Goal: Book appointment/travel/reservation

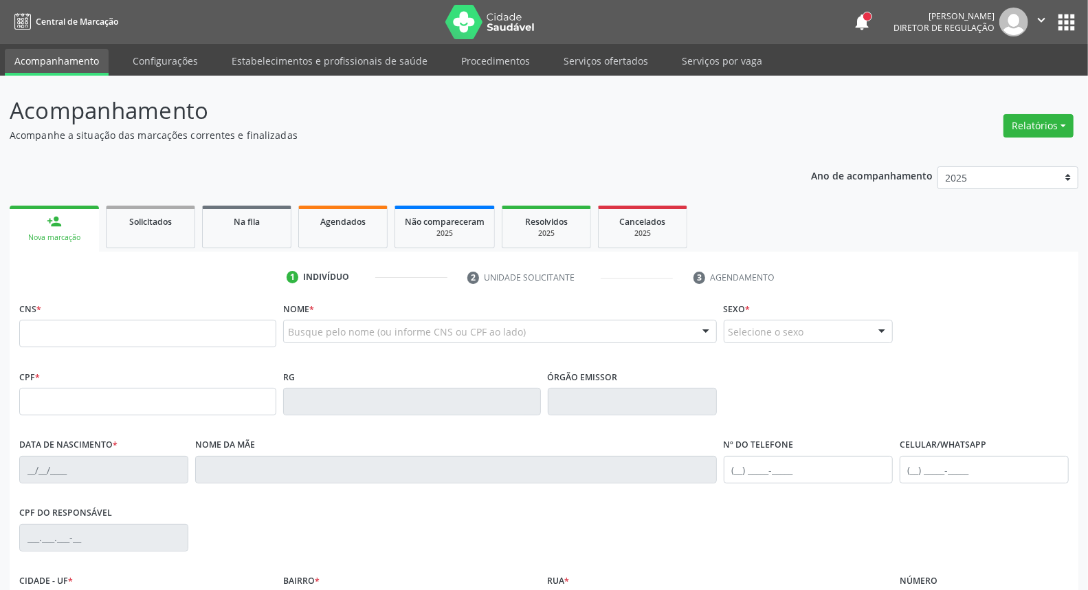
drag, startPoint x: 99, startPoint y: 340, endPoint x: 103, endPoint y: 333, distance: 8.6
click at [102, 335] on input "text" at bounding box center [147, 333] width 257 height 27
type input "700 0001 7347 5501"
type input "[DATE]"
type input "[PERSON_NAME]"
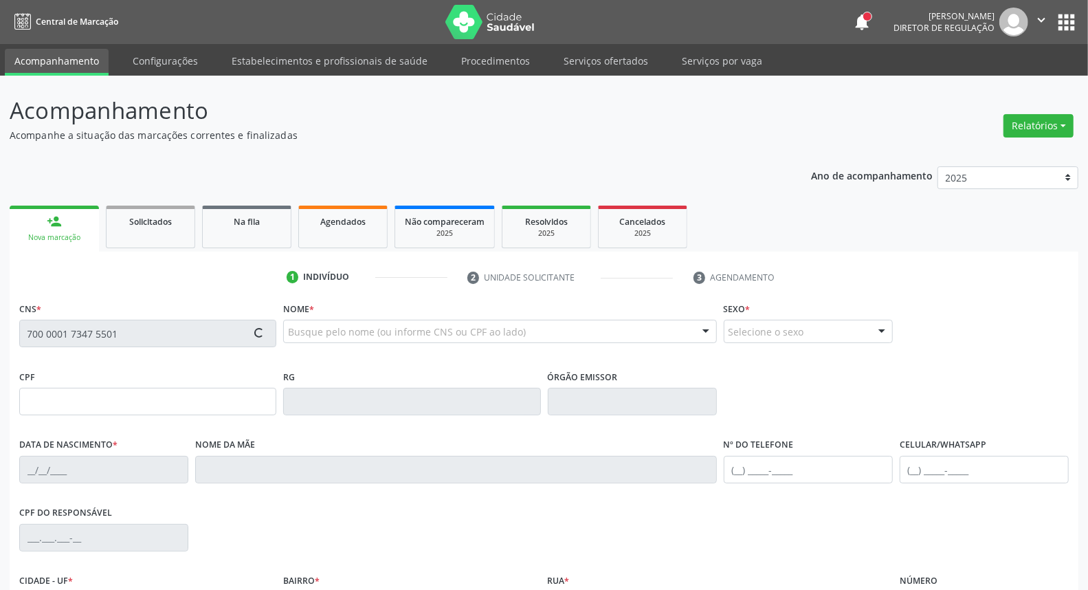
type input "[PHONE_NUMBER]"
type input "65"
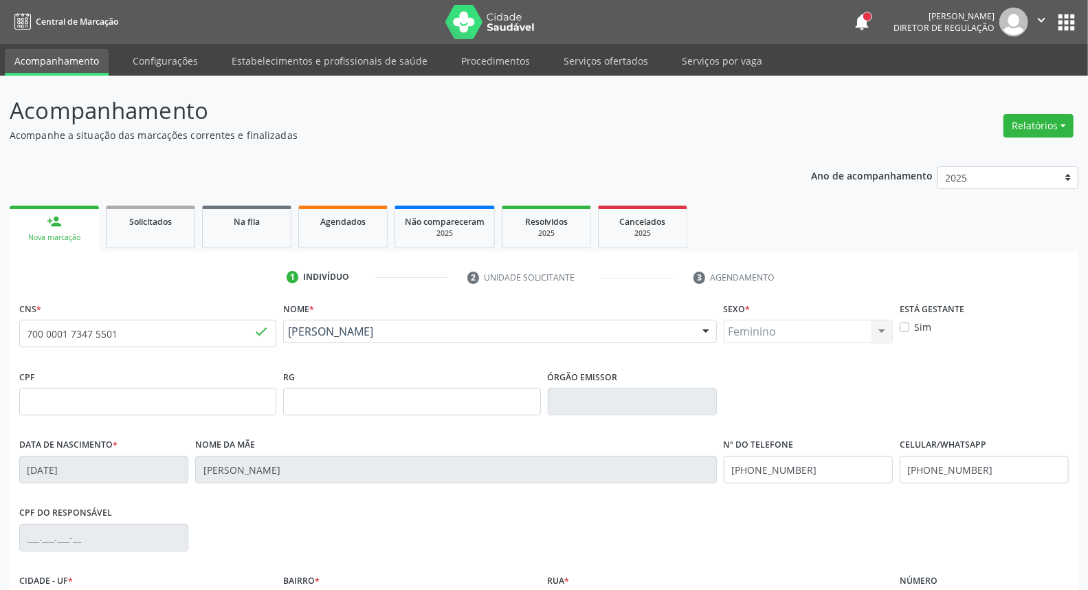
scroll to position [154, 0]
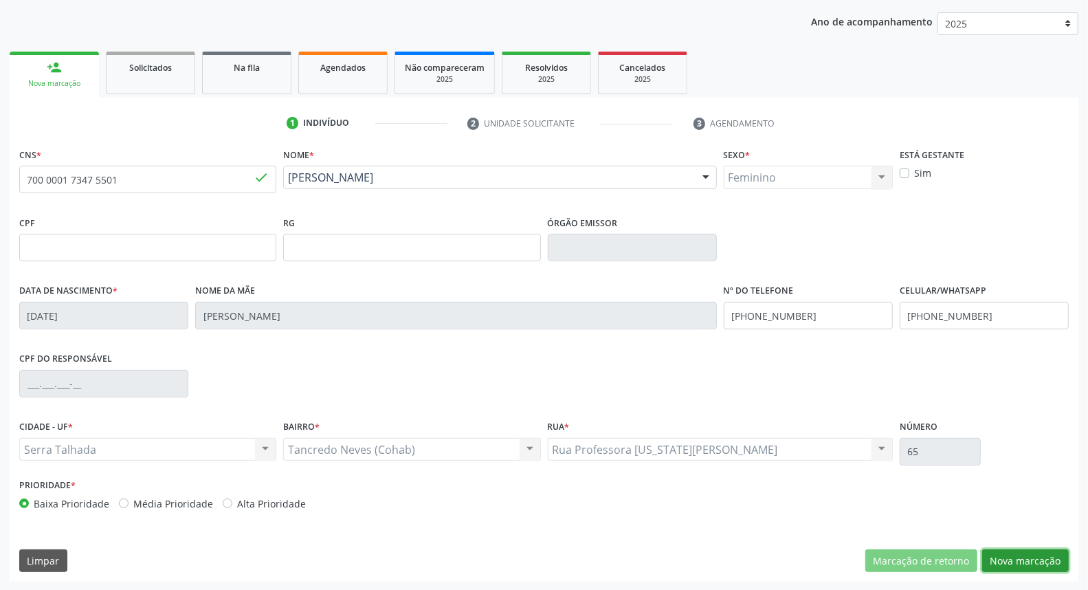
click at [1003, 559] on button "Nova marcação" at bounding box center [1025, 560] width 87 height 23
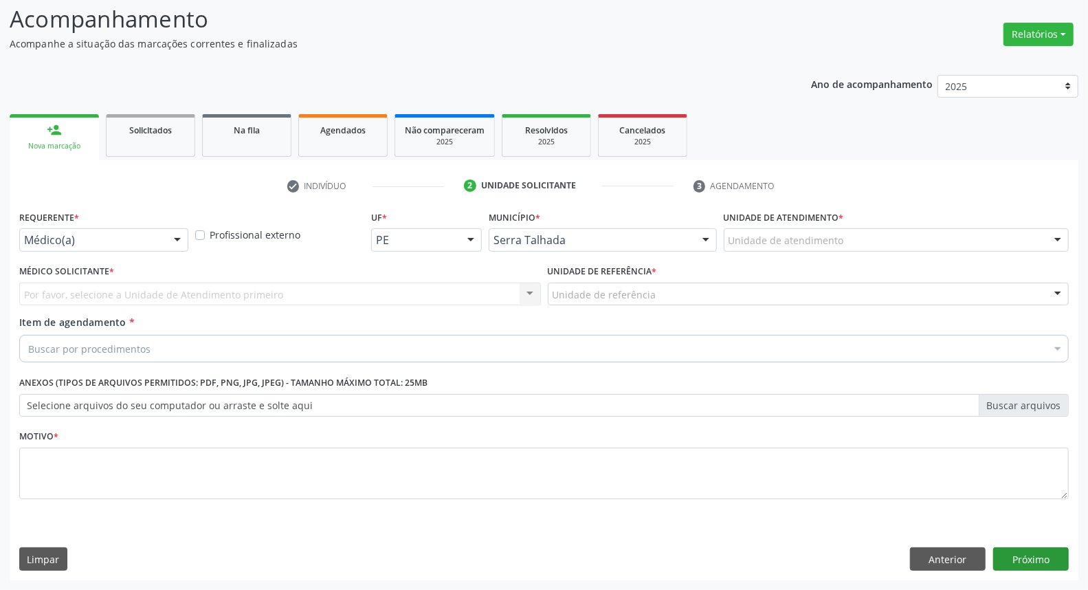
scroll to position [91, 0]
click at [181, 239] on div at bounding box center [177, 240] width 21 height 23
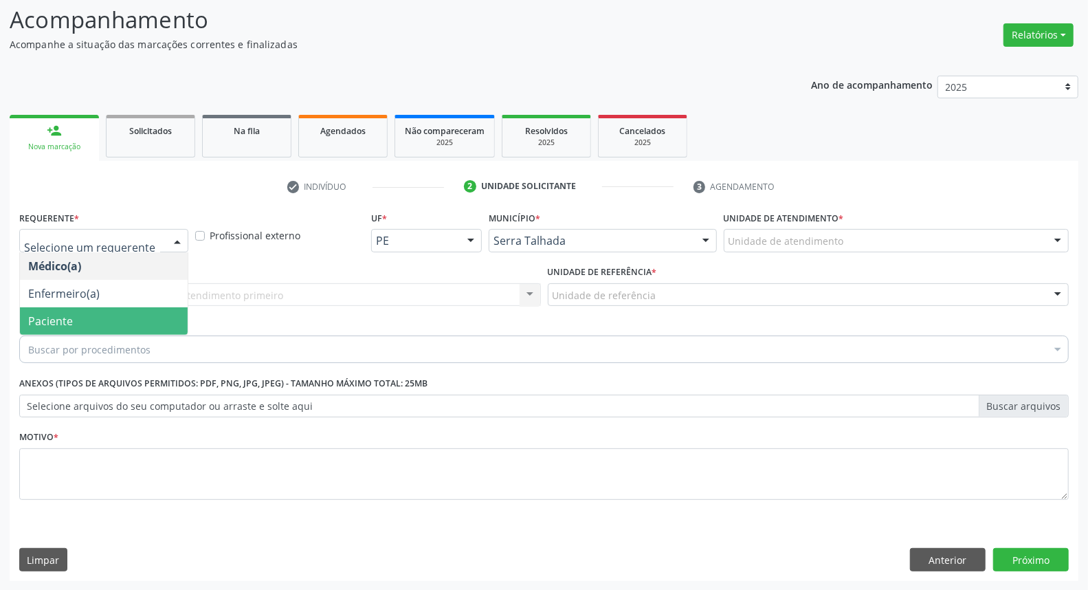
drag, startPoint x: 115, startPoint y: 320, endPoint x: 153, endPoint y: 300, distance: 43.3
click at [115, 320] on span "Paciente" at bounding box center [104, 320] width 168 height 27
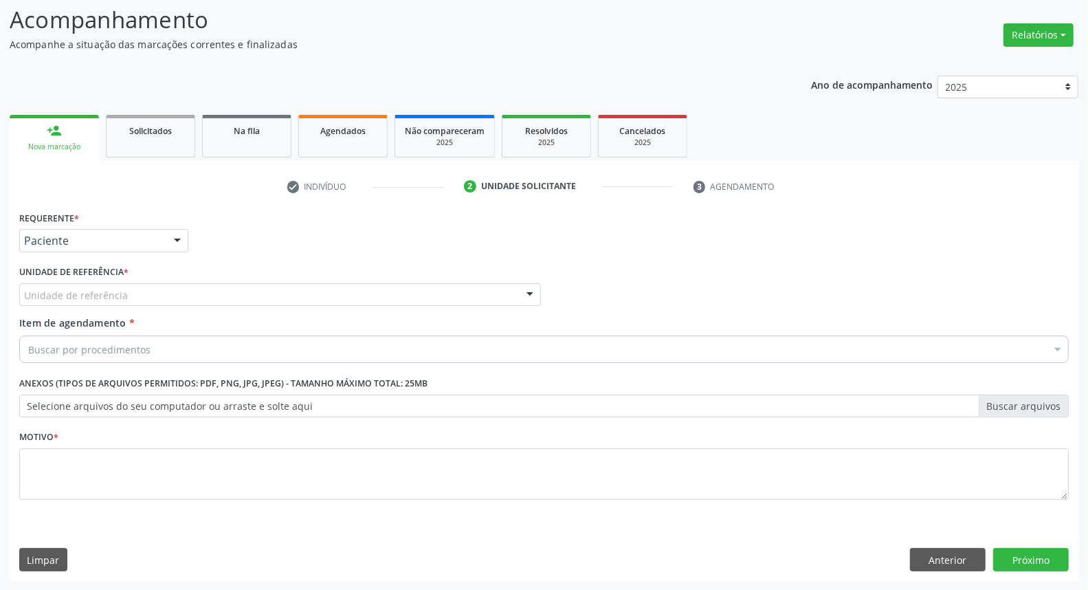
click at [213, 294] on div "Unidade de referência" at bounding box center [280, 294] width 522 height 23
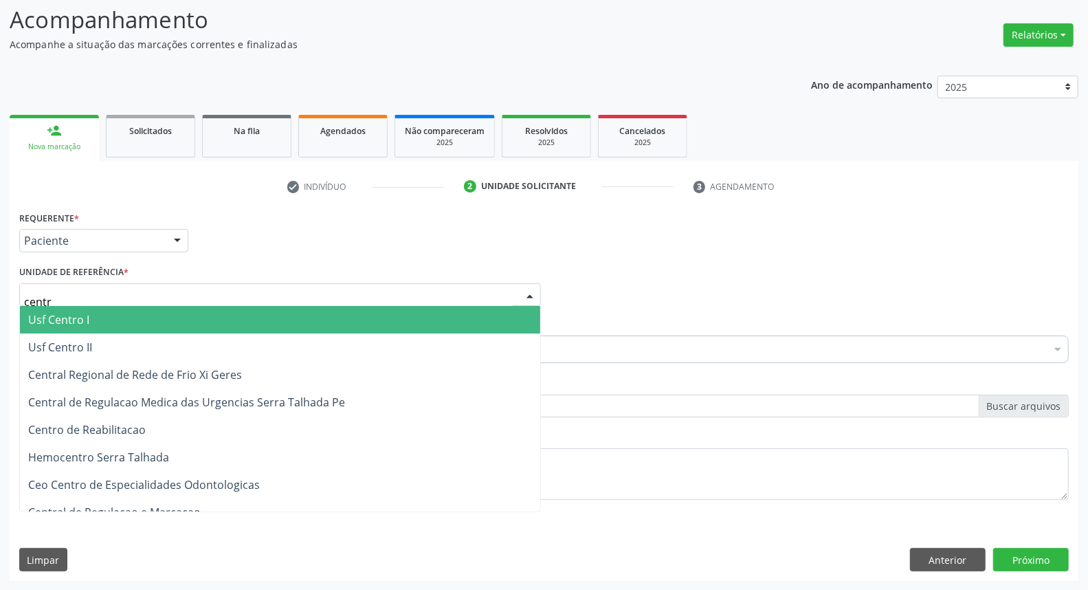
type input "centro"
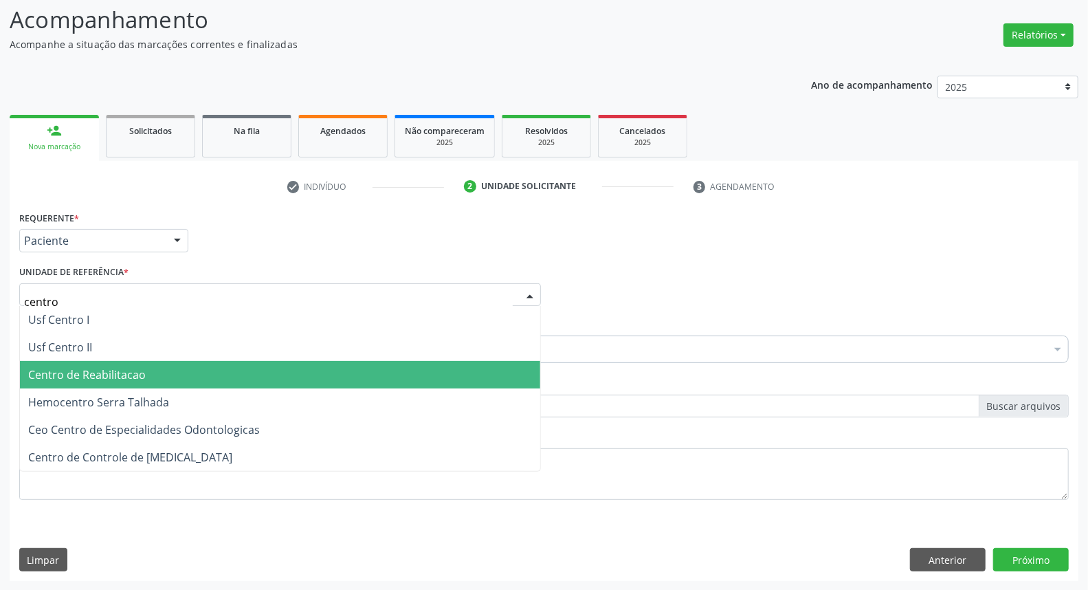
click at [196, 374] on span "Centro de Reabilitacao" at bounding box center [280, 374] width 520 height 27
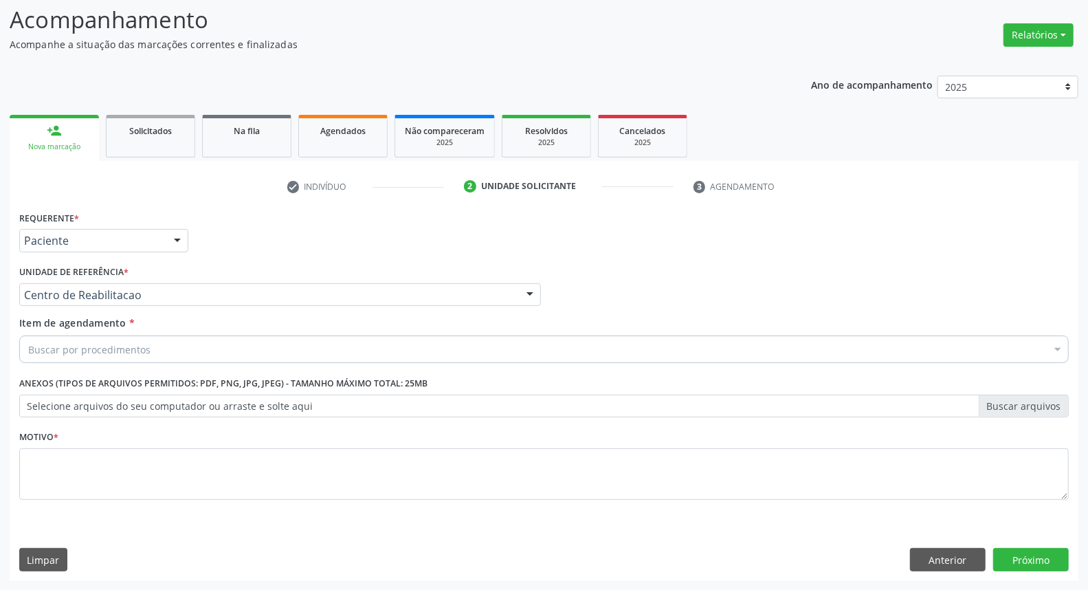
click at [198, 348] on div "Buscar por procedimentos" at bounding box center [543, 348] width 1049 height 27
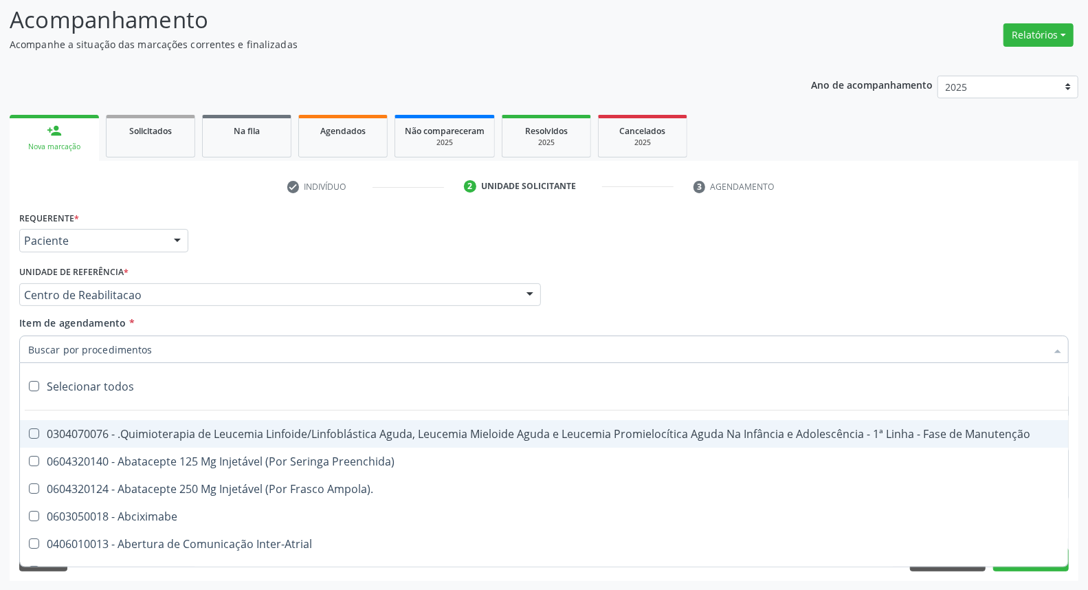
click at [279, 356] on input "Item de agendamento *" at bounding box center [537, 348] width 1018 height 27
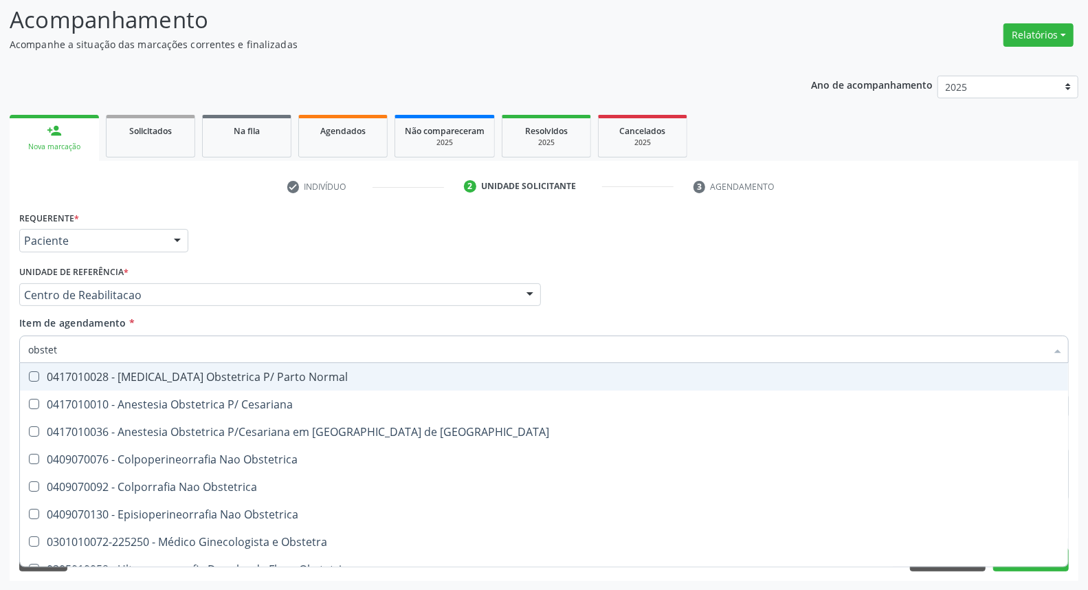
type input "obste"
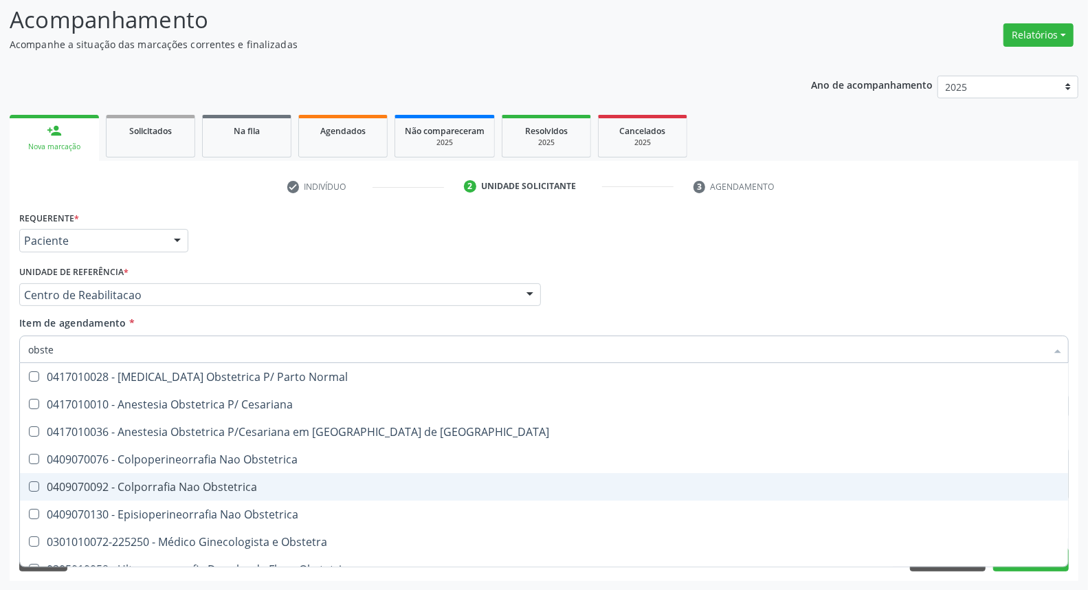
scroll to position [71, 0]
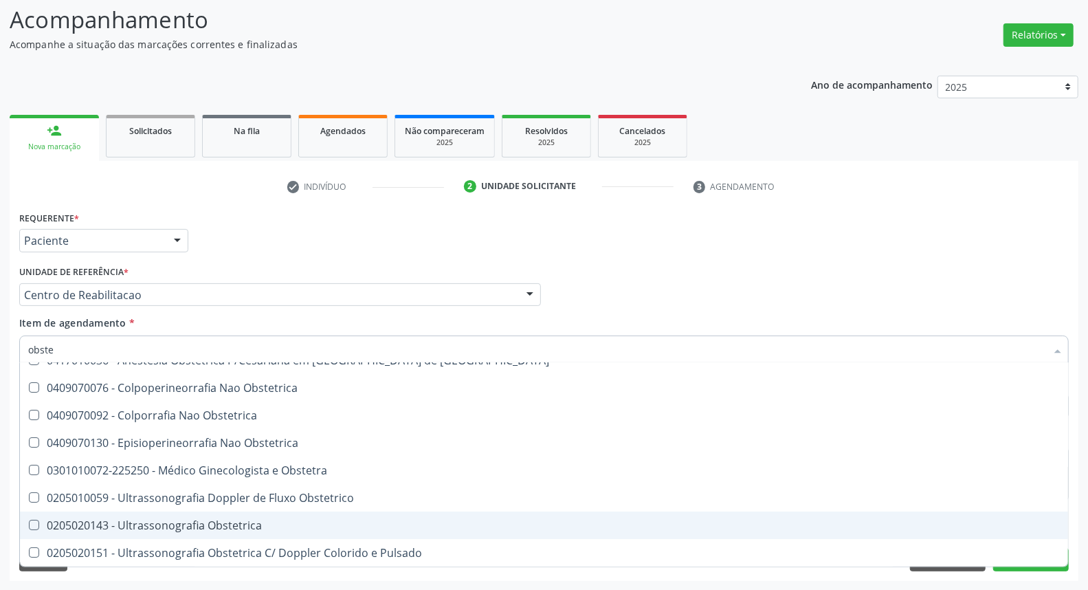
click at [277, 526] on div "0205020143 - Ultrassonografia Obstetrica" at bounding box center [543, 524] width 1031 height 11
checkbox Obstetrica "true"
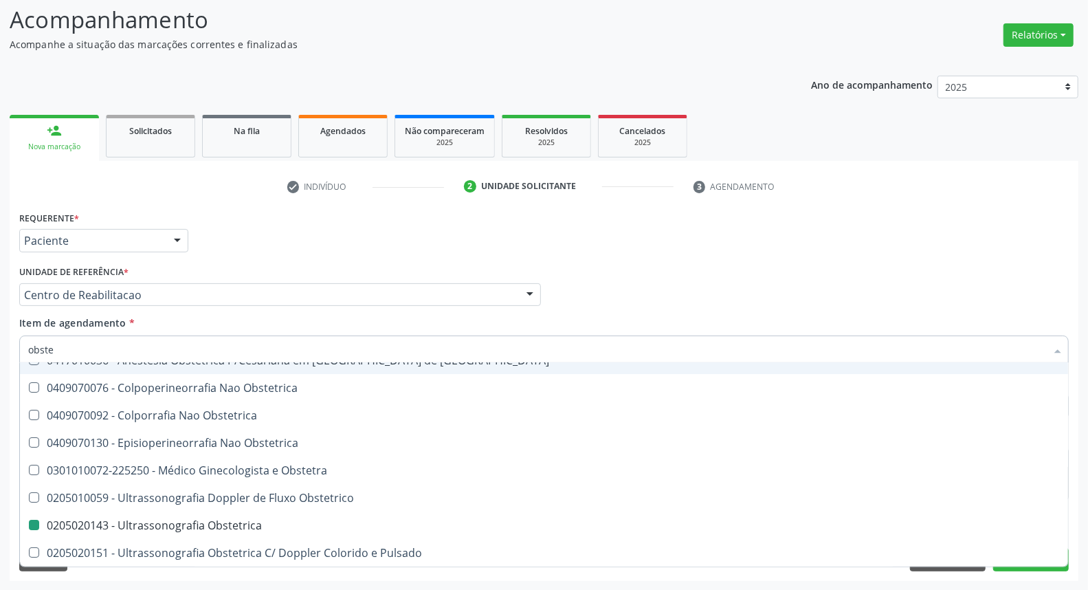
click at [671, 270] on div "Médico Solicitante Por favor, selecione a Unidade de Atendimento primeiro Nenhu…" at bounding box center [544, 289] width 1056 height 54
checkbox Cesariana "true"
checkbox Obstetrica "false"
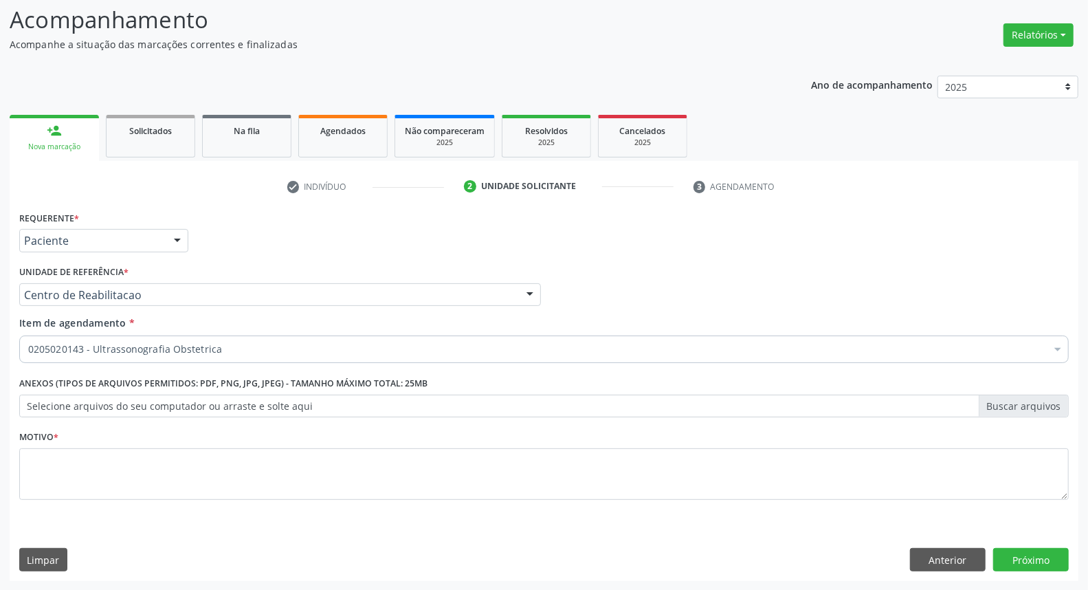
scroll to position [0, 0]
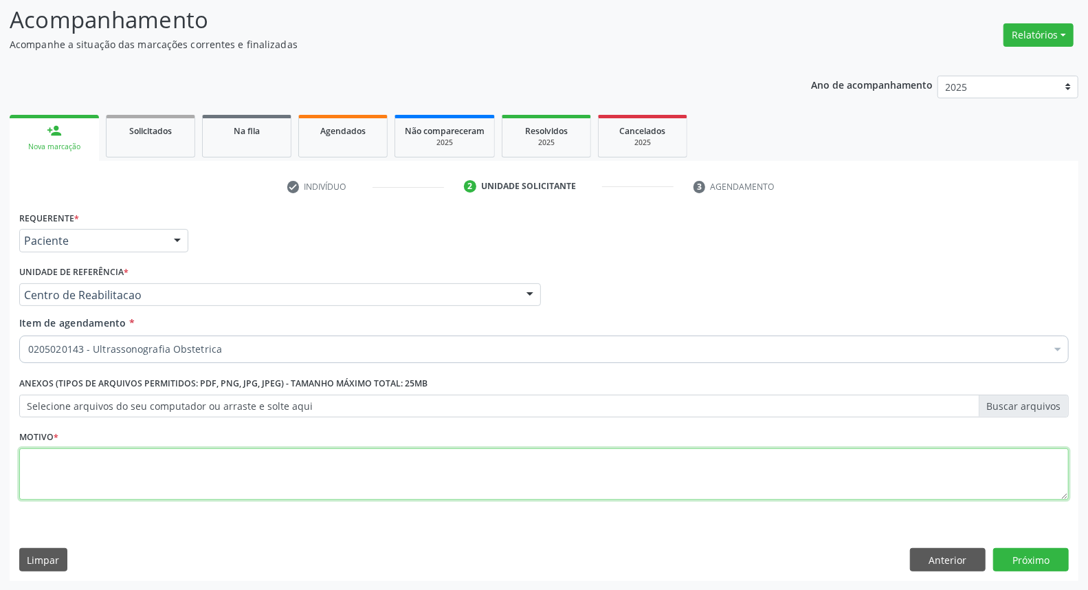
drag, startPoint x: 372, startPoint y: 482, endPoint x: 366, endPoint y: 468, distance: 15.4
click at [371, 482] on textarea at bounding box center [543, 474] width 1049 height 52
type textarea "*"
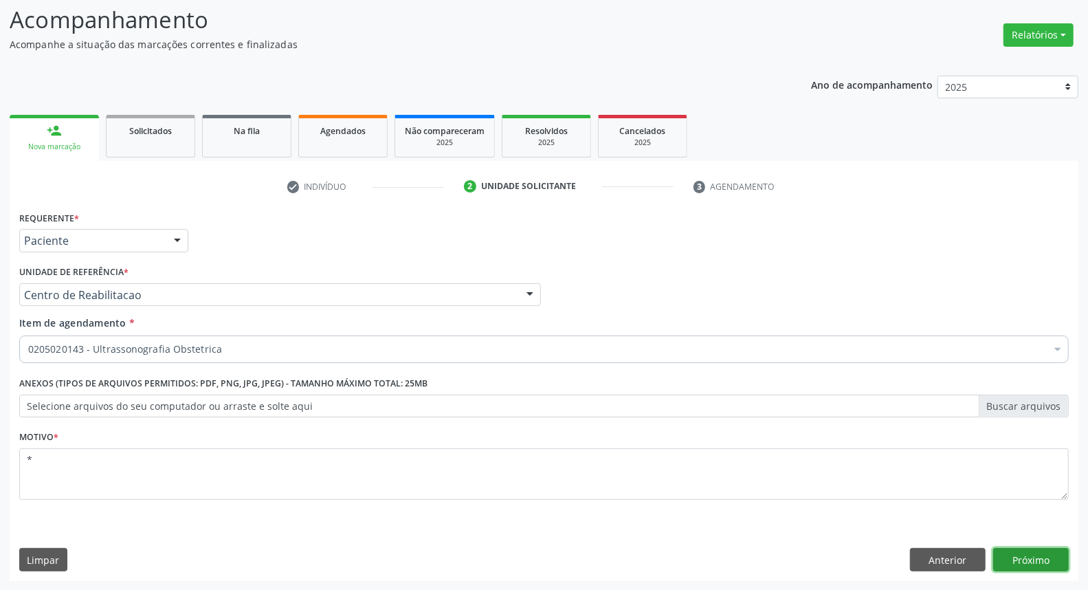
click at [1053, 565] on button "Próximo" at bounding box center [1031, 559] width 76 height 23
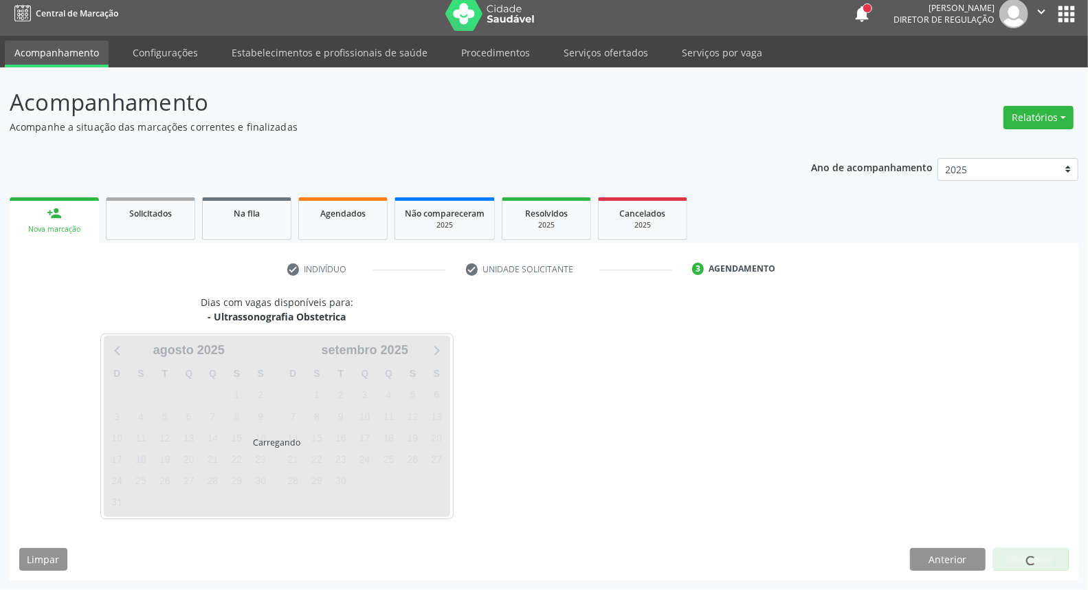
scroll to position [8, 0]
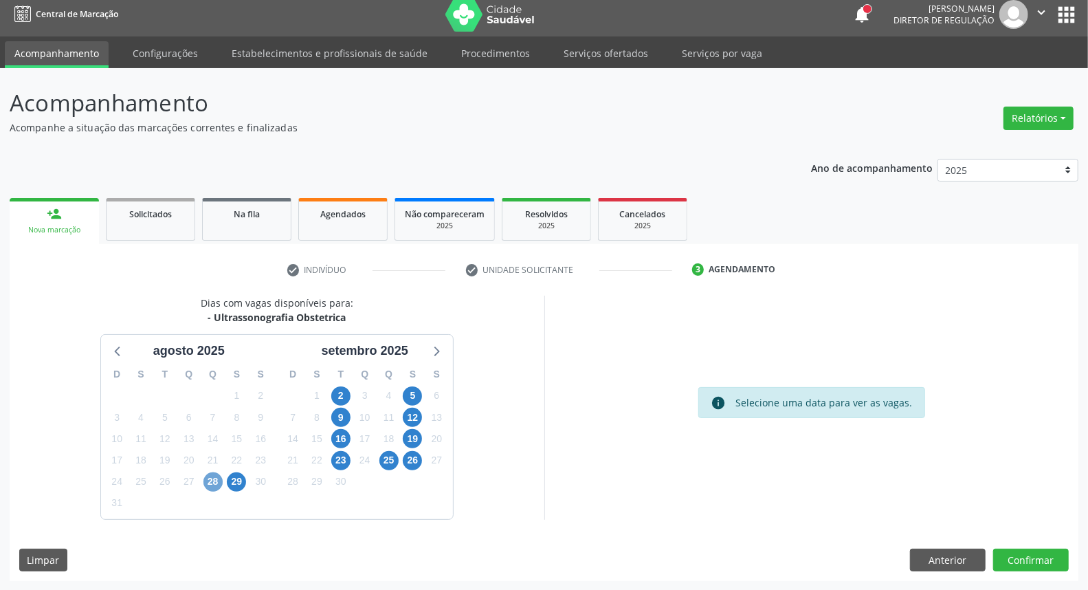
click at [211, 483] on span "28" at bounding box center [212, 481] width 19 height 19
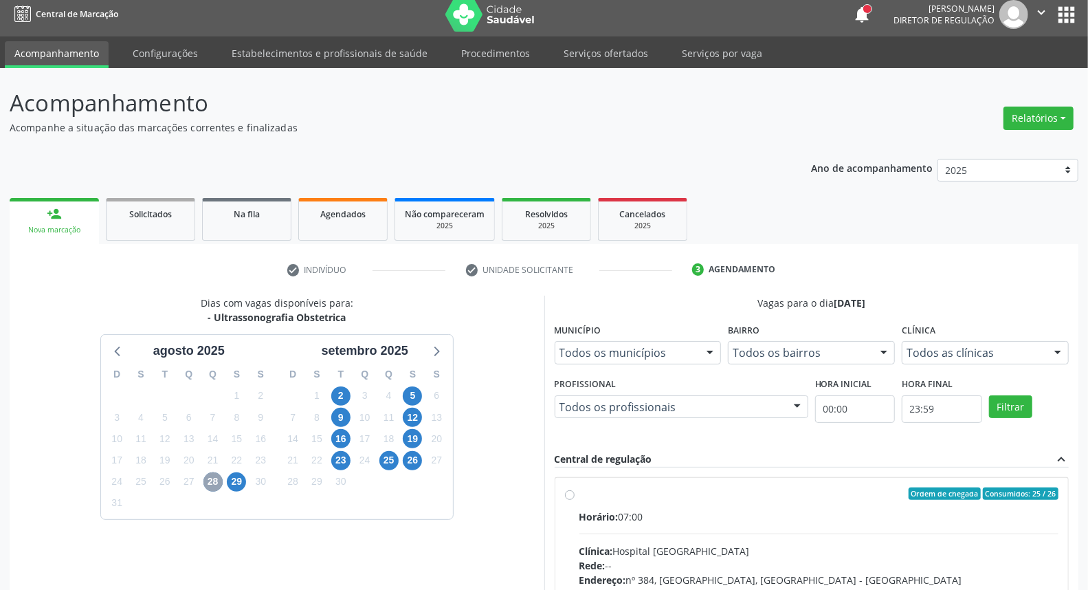
scroll to position [206, 0]
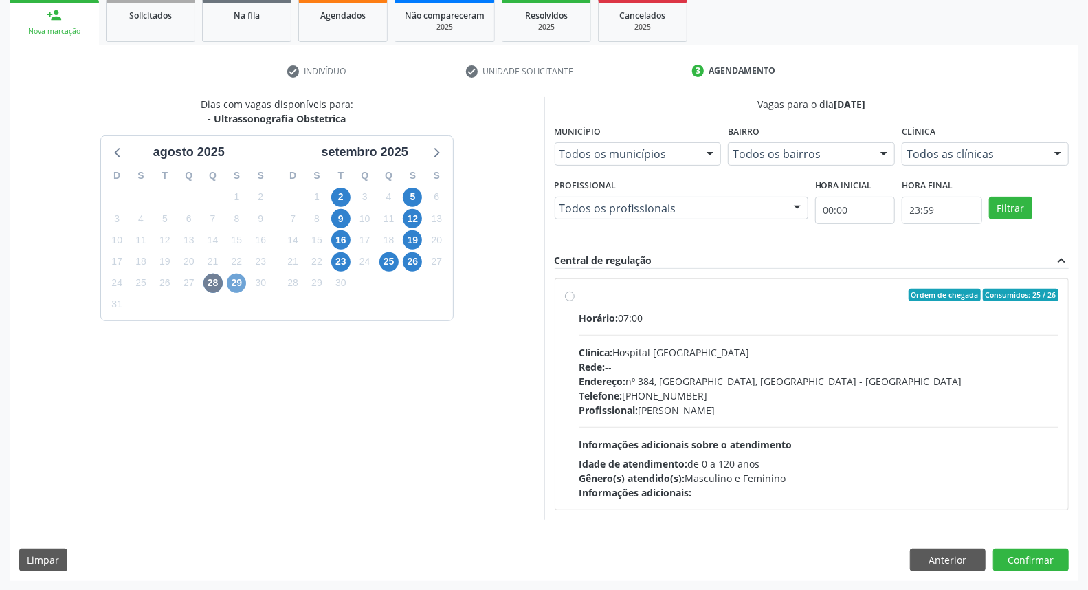
click at [232, 279] on span "29" at bounding box center [236, 282] width 19 height 19
click at [344, 195] on span "2" at bounding box center [340, 197] width 19 height 19
click at [232, 284] on span "29" at bounding box center [236, 282] width 19 height 19
